Goal: Task Accomplishment & Management: Complete application form

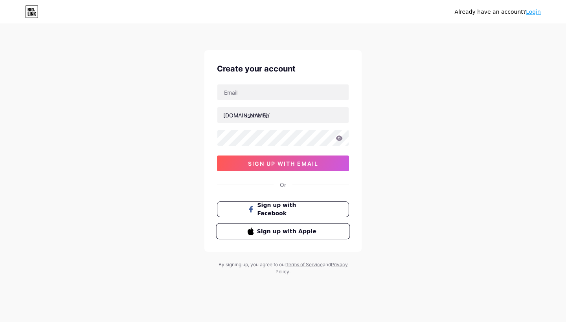
click at [273, 232] on span "Sign up with Apple" at bounding box center [288, 231] width 62 height 8
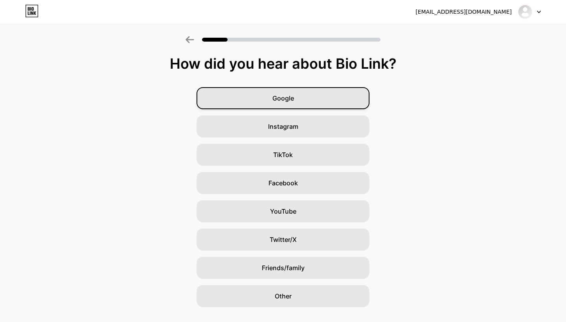
click at [281, 95] on span "Google" at bounding box center [283, 98] width 22 height 9
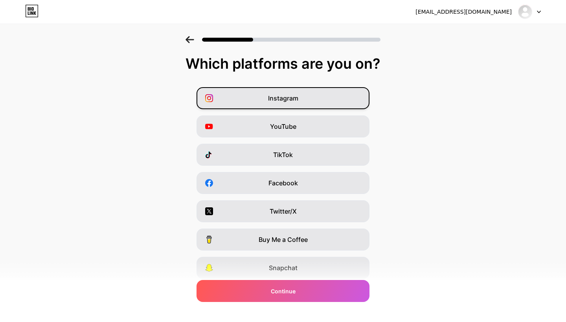
click at [278, 104] on div "Instagram" at bounding box center [282, 98] width 173 height 22
click at [262, 165] on div "TikTok" at bounding box center [282, 155] width 173 height 22
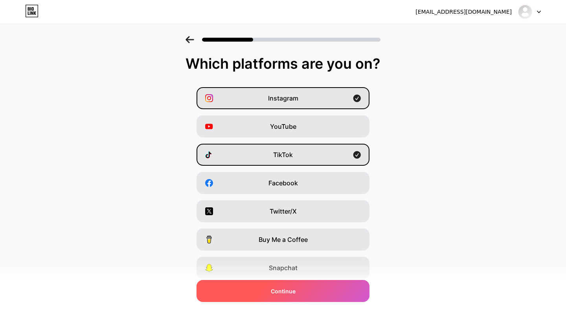
click at [268, 295] on div "Continue" at bounding box center [282, 291] width 173 height 22
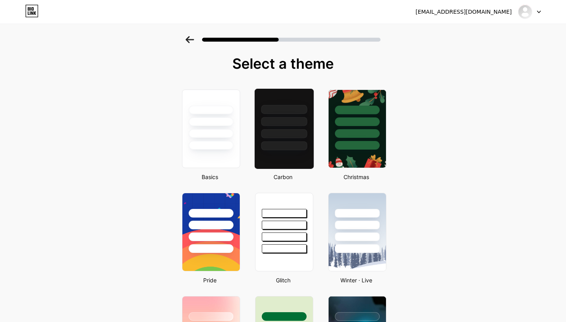
click at [290, 141] on div at bounding box center [284, 120] width 59 height 62
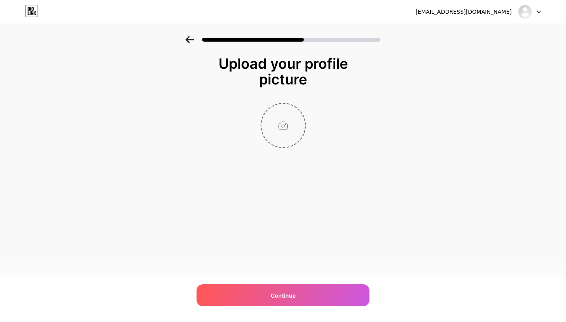
click at [285, 131] on input "file" at bounding box center [283, 126] width 44 height 44
type input "C:\fakepath\IMG_3066.jpeg"
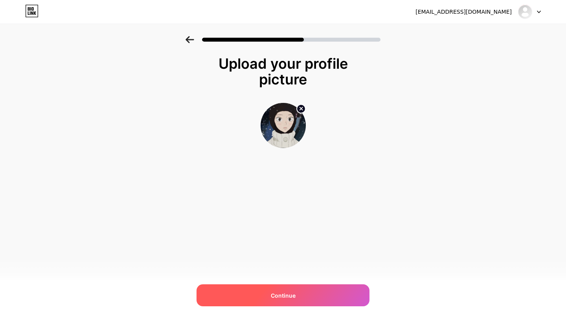
click at [281, 295] on span "Continue" at bounding box center [283, 296] width 25 height 8
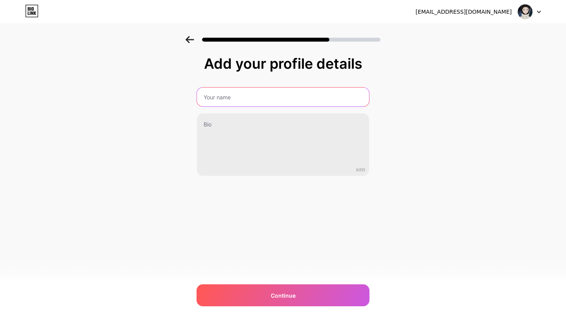
click at [227, 97] on input "text" at bounding box center [283, 97] width 172 height 19
type input "[PERSON_NAME]"
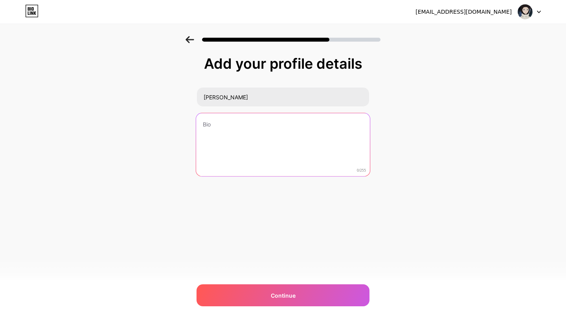
click at [262, 136] on textarea at bounding box center [283, 145] width 174 height 64
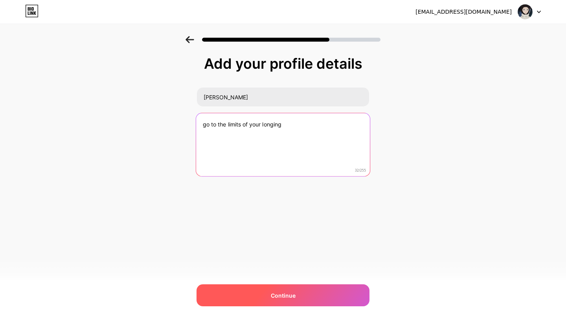
type textarea "go to the limits of your longing"
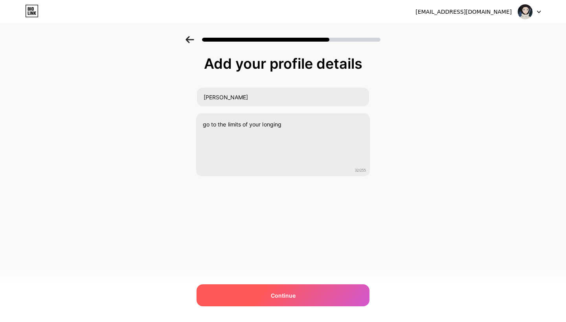
click at [308, 298] on div "Continue" at bounding box center [282, 295] width 173 height 22
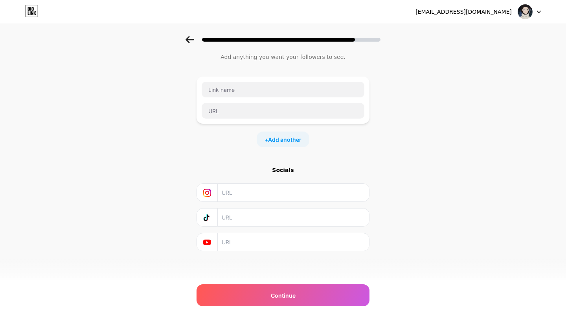
scroll to position [22, 0]
click at [232, 192] on input "text" at bounding box center [293, 193] width 143 height 18
paste input "[URL][DOMAIN_NAME]"
type input "[URL][DOMAIN_NAME]"
click at [265, 215] on input "text" at bounding box center [293, 218] width 143 height 18
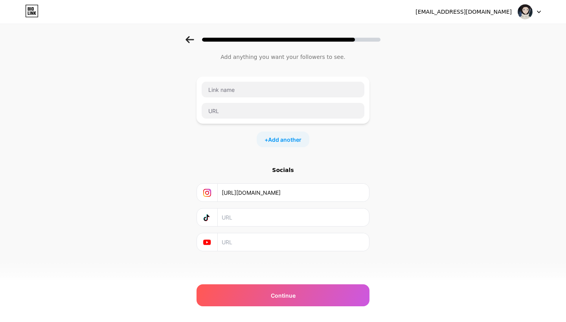
paste input "[URL][DOMAIN_NAME]"
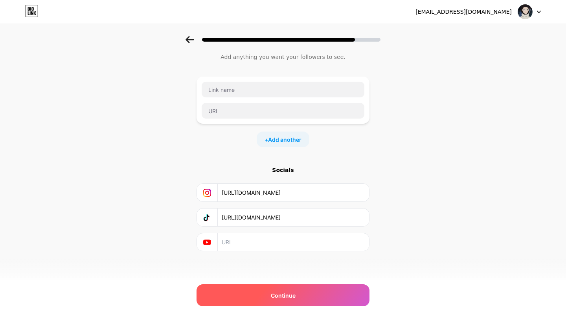
type input "[URL][DOMAIN_NAME]"
click at [283, 300] on div "Continue" at bounding box center [282, 295] width 173 height 22
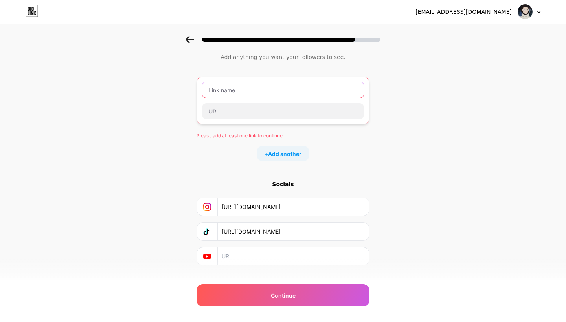
click at [242, 92] on input "text" at bounding box center [283, 90] width 162 height 16
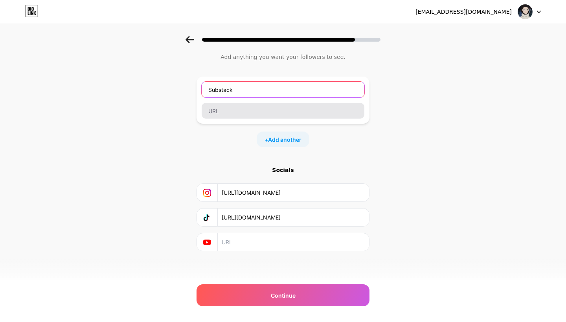
type input "Substack"
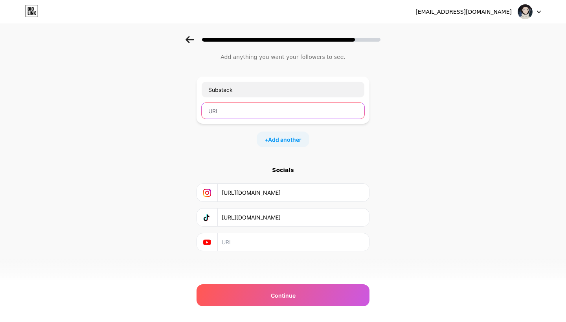
click at [255, 112] on input "text" at bounding box center [283, 111] width 163 height 16
paste input "[URL][DOMAIN_NAME]"
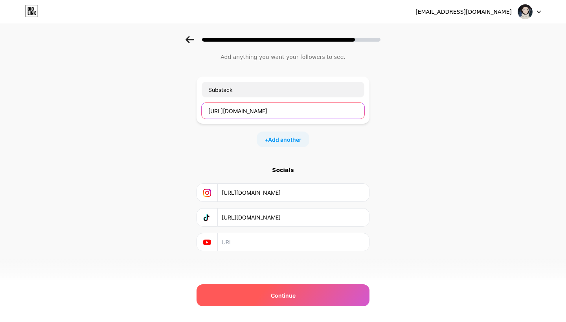
type input "[URL][DOMAIN_NAME]"
click at [261, 301] on div "Continue" at bounding box center [282, 295] width 173 height 22
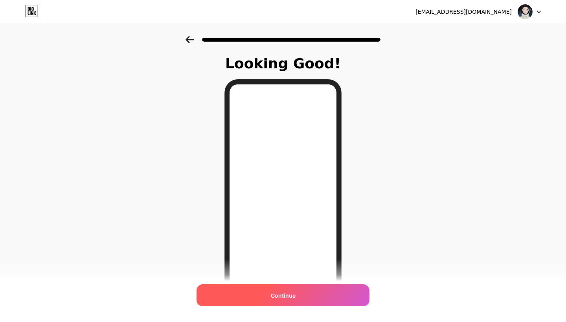
click at [264, 298] on div "Continue" at bounding box center [282, 295] width 173 height 22
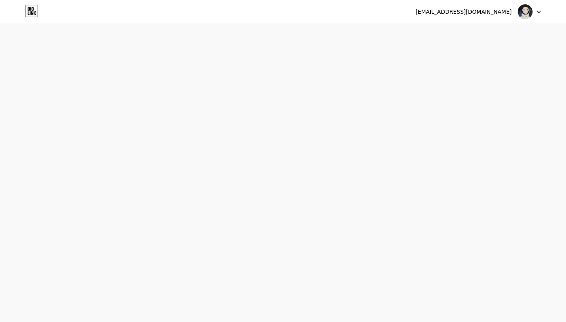
click at [295, 298] on div "[EMAIL_ADDRESS][DOMAIN_NAME] Logout Link Copied Start your 7 day free trial Can…" at bounding box center [283, 161] width 566 height 322
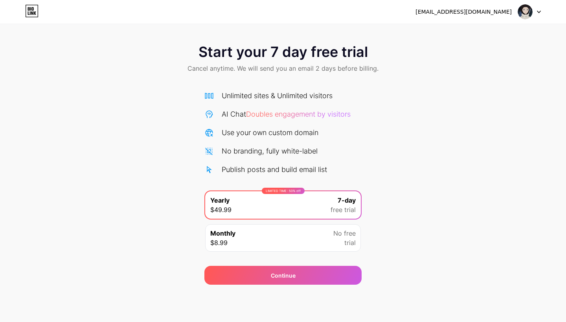
click at [536, 14] on div at bounding box center [529, 12] width 23 height 14
click at [499, 29] on li "Logout" at bounding box center [491, 32] width 97 height 21
